Goal: Find contact information: Obtain details needed to contact an individual or organization

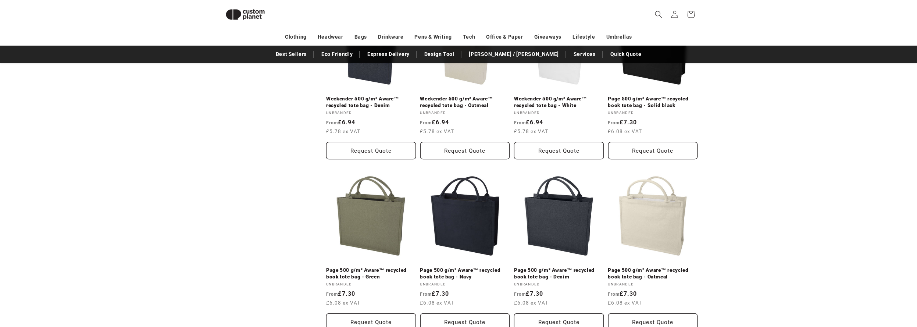
scroll to position [914, 0]
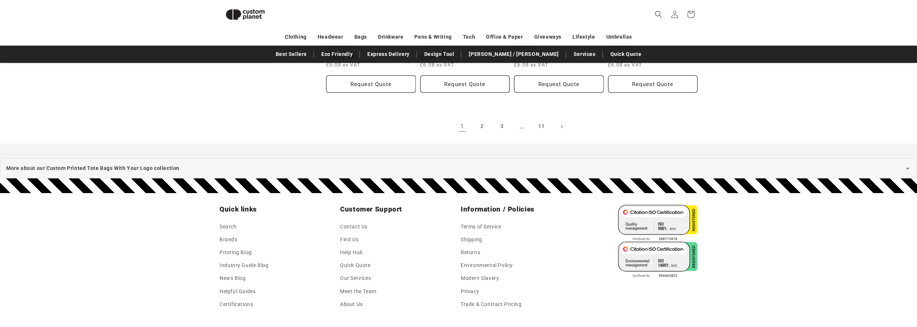
scroll to position [986, 0]
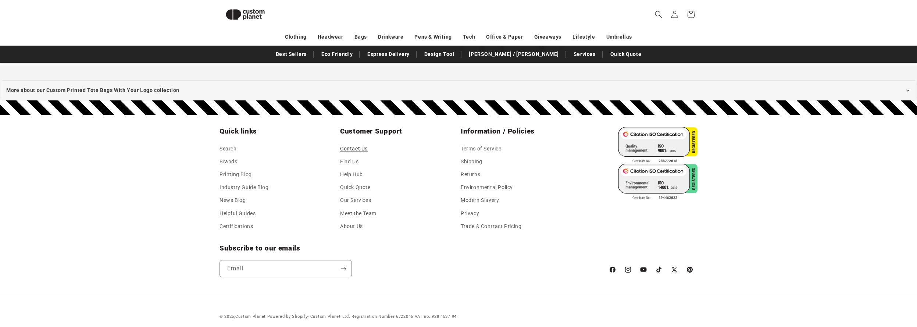
click at [353, 144] on link "Contact Us" at bounding box center [354, 149] width 28 height 11
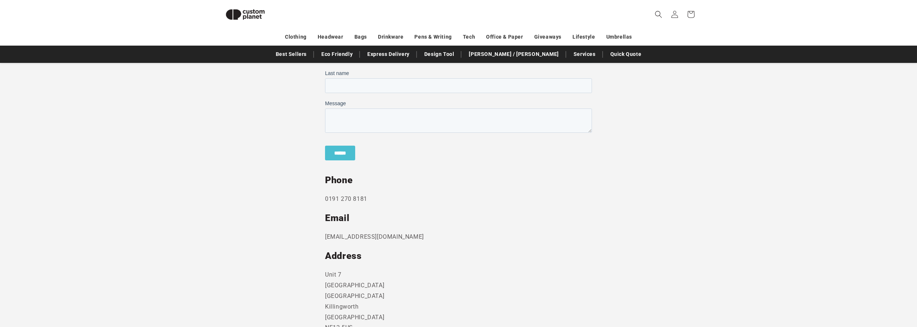
scroll to position [358, 0]
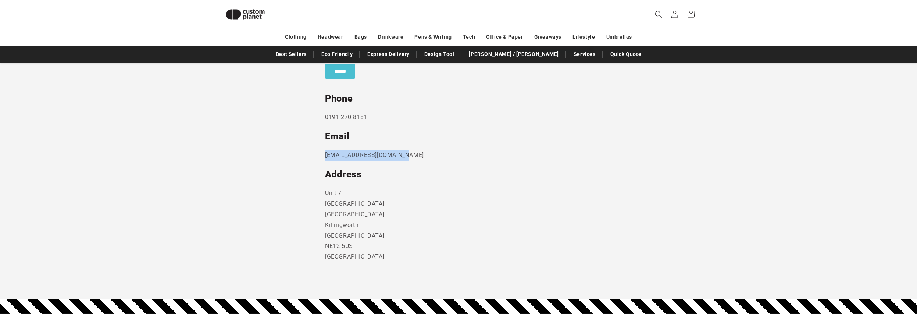
drag, startPoint x: 420, startPoint y: 151, endPoint x: 323, endPoint y: 150, distance: 96.7
click at [323, 150] on section "Send us a message and someone will get back to you within 24 hours. Phone 0191 …" at bounding box center [458, 98] width 917 height 401
copy p "sales@customplanet.co.uk"
